Goal: Book appointment/travel/reservation

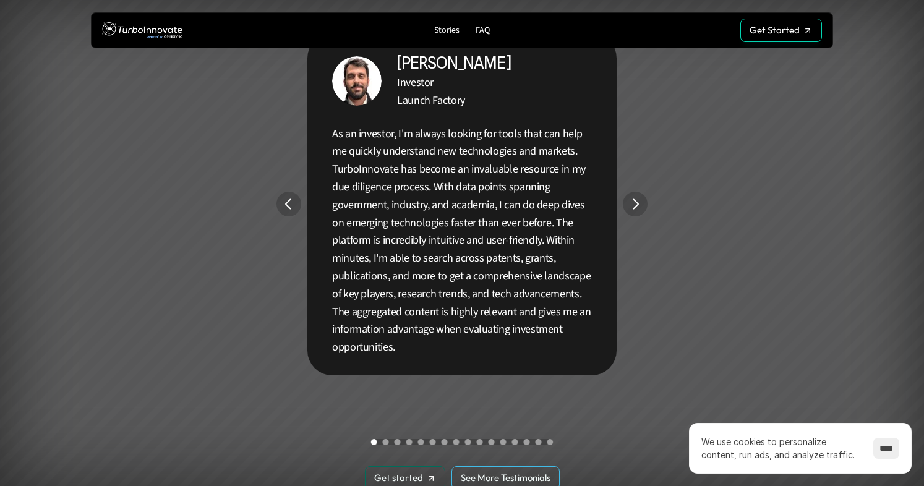
scroll to position [2272, 0]
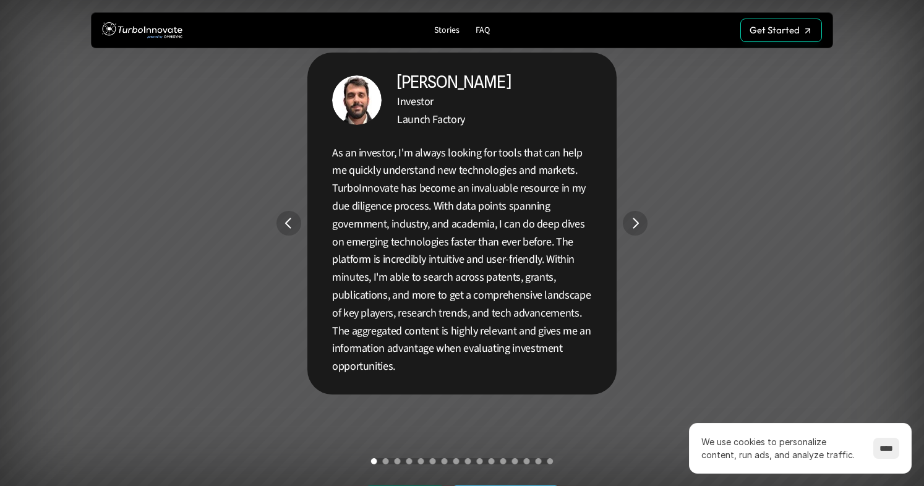
click at [632, 220] on img "Next" at bounding box center [635, 223] width 25 height 25
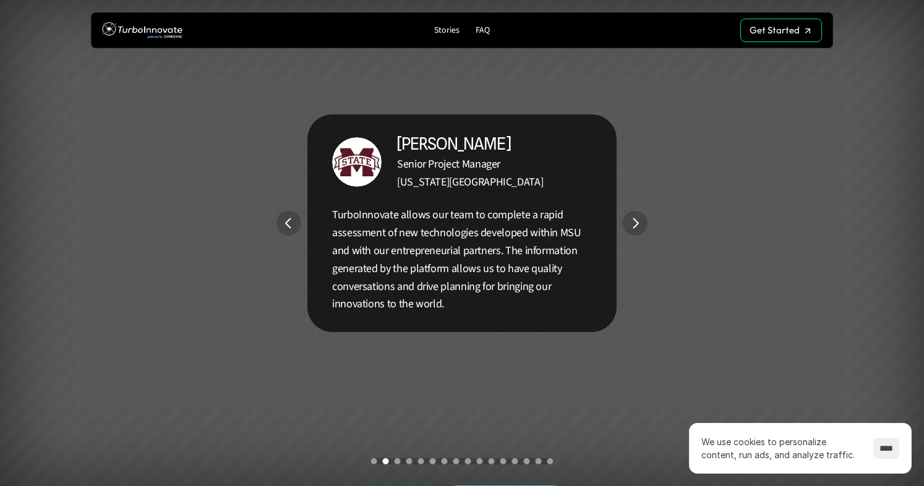
click at [632, 221] on img "Next" at bounding box center [635, 223] width 25 height 25
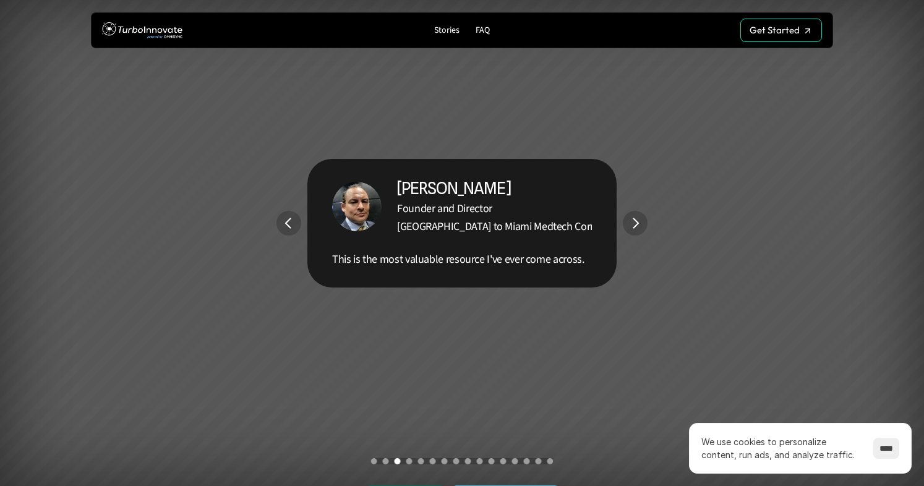
click at [632, 221] on img "Next" at bounding box center [635, 223] width 25 height 25
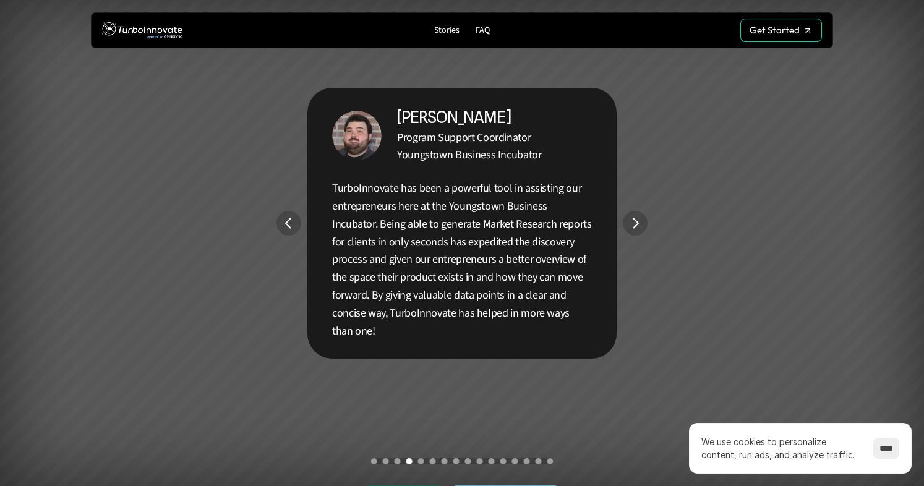
click at [632, 221] on img "Next" at bounding box center [635, 223] width 25 height 25
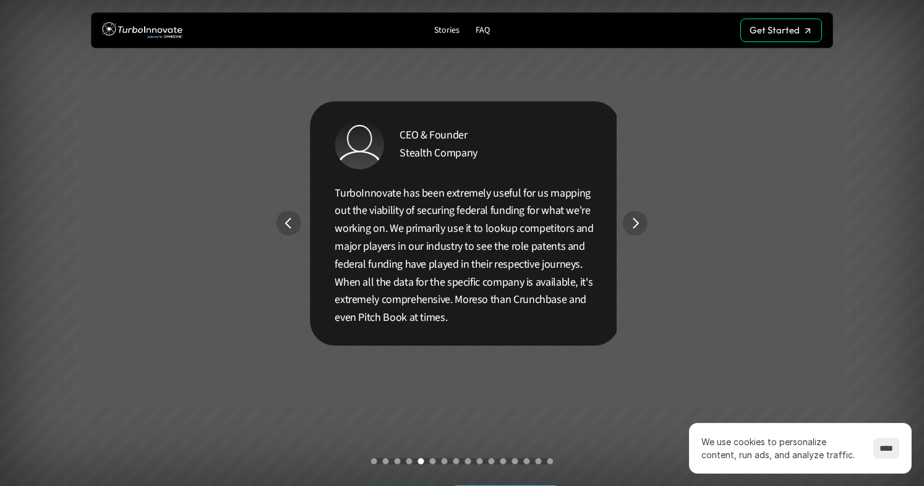
click at [632, 221] on img "Next" at bounding box center [635, 223] width 25 height 25
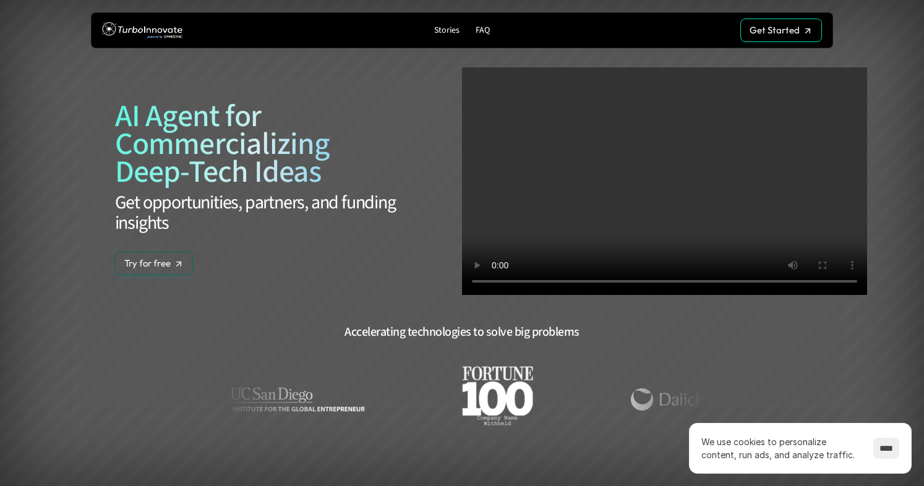
scroll to position [0, 0]
click at [177, 268] on icon at bounding box center [179, 267] width 10 height 10
